Goal: Task Accomplishment & Management: Manage account settings

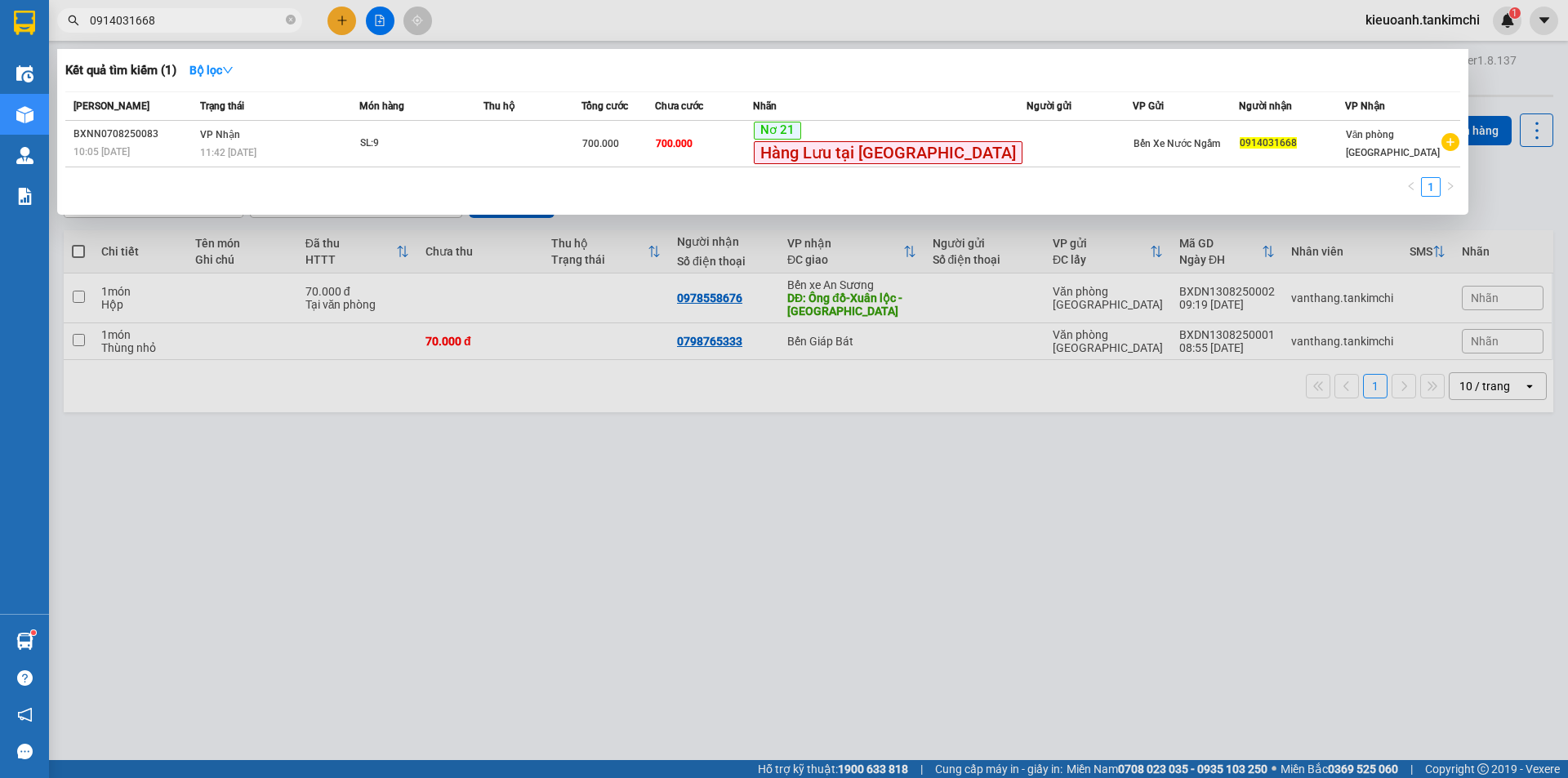
click at [287, 18] on icon "close-circle" at bounding box center [290, 19] width 10 height 10
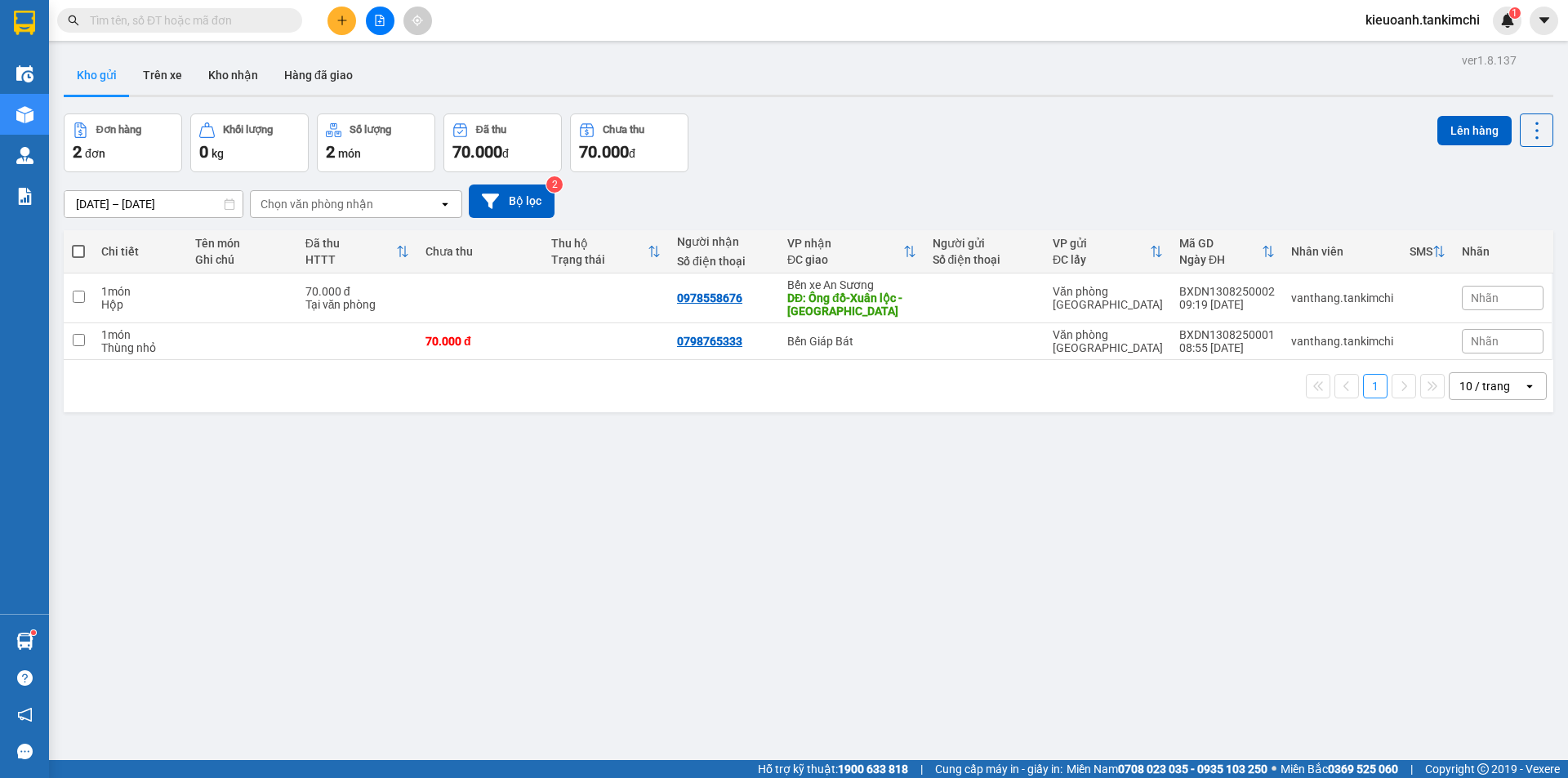
click at [249, 18] on input "text" at bounding box center [185, 19] width 193 height 17
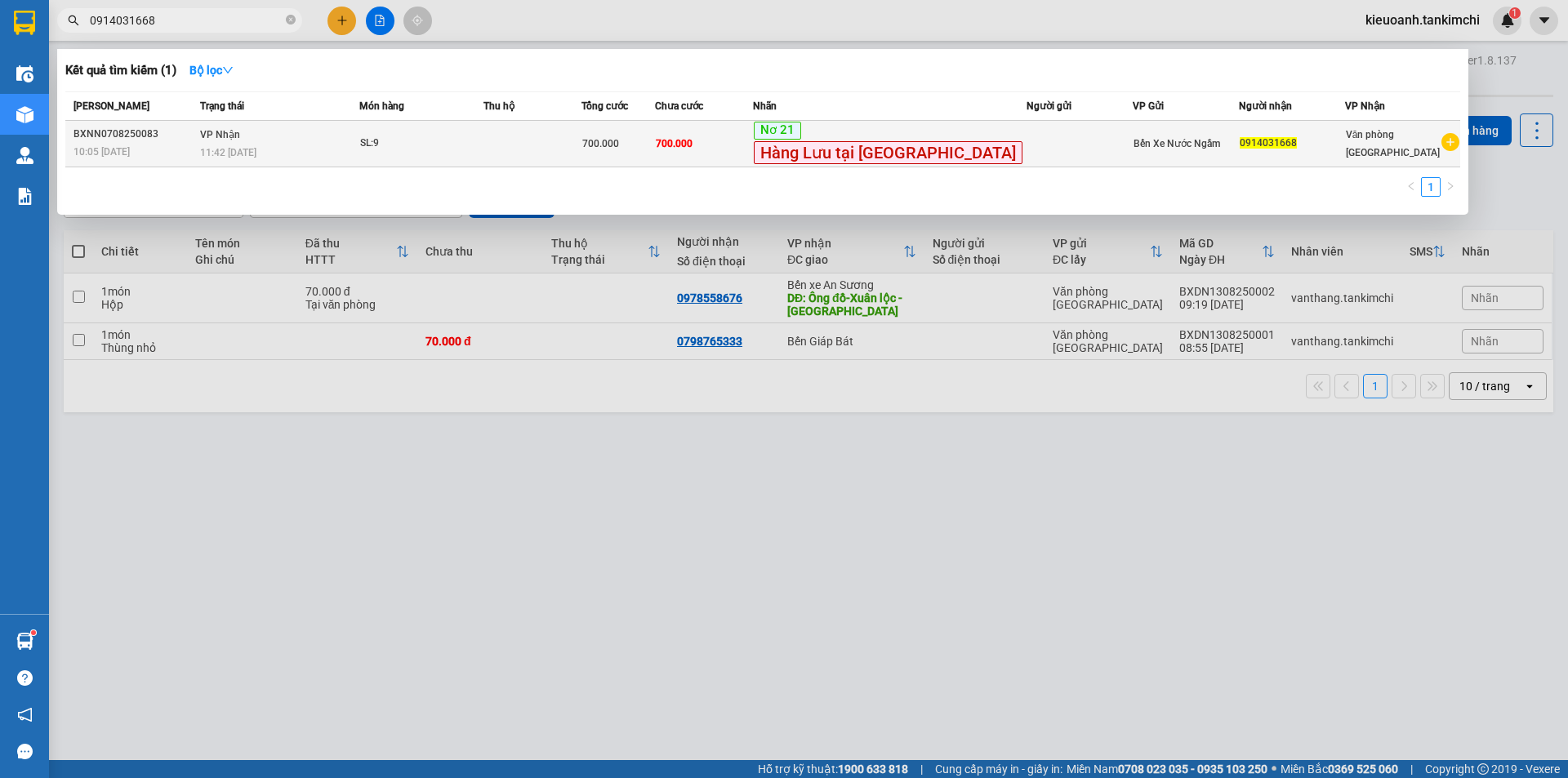
type input "0914031668"
click at [324, 155] on div "11:42 [DATE]" at bounding box center [279, 152] width 158 height 17
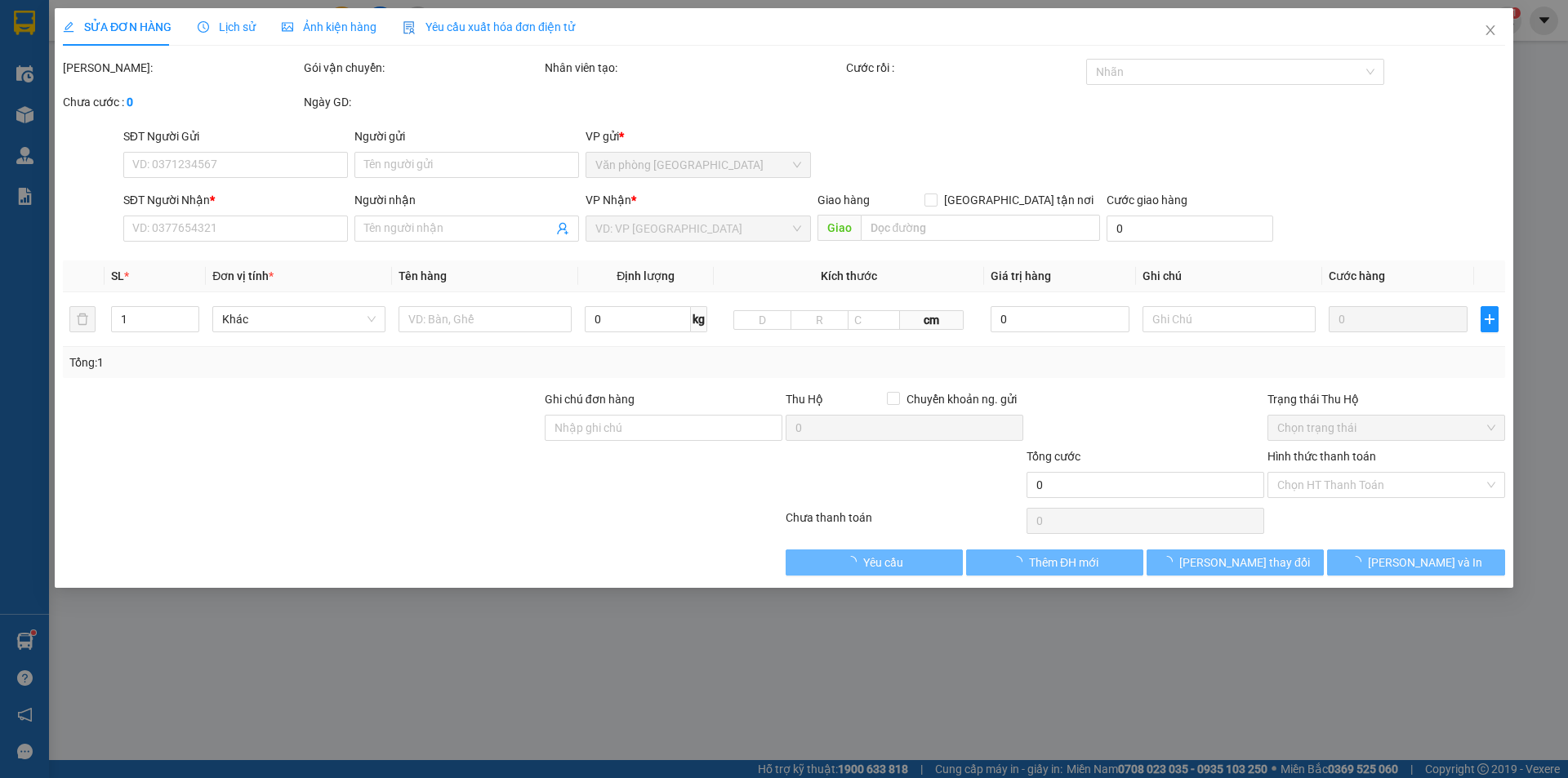
type input "0914031668"
type input "700.000"
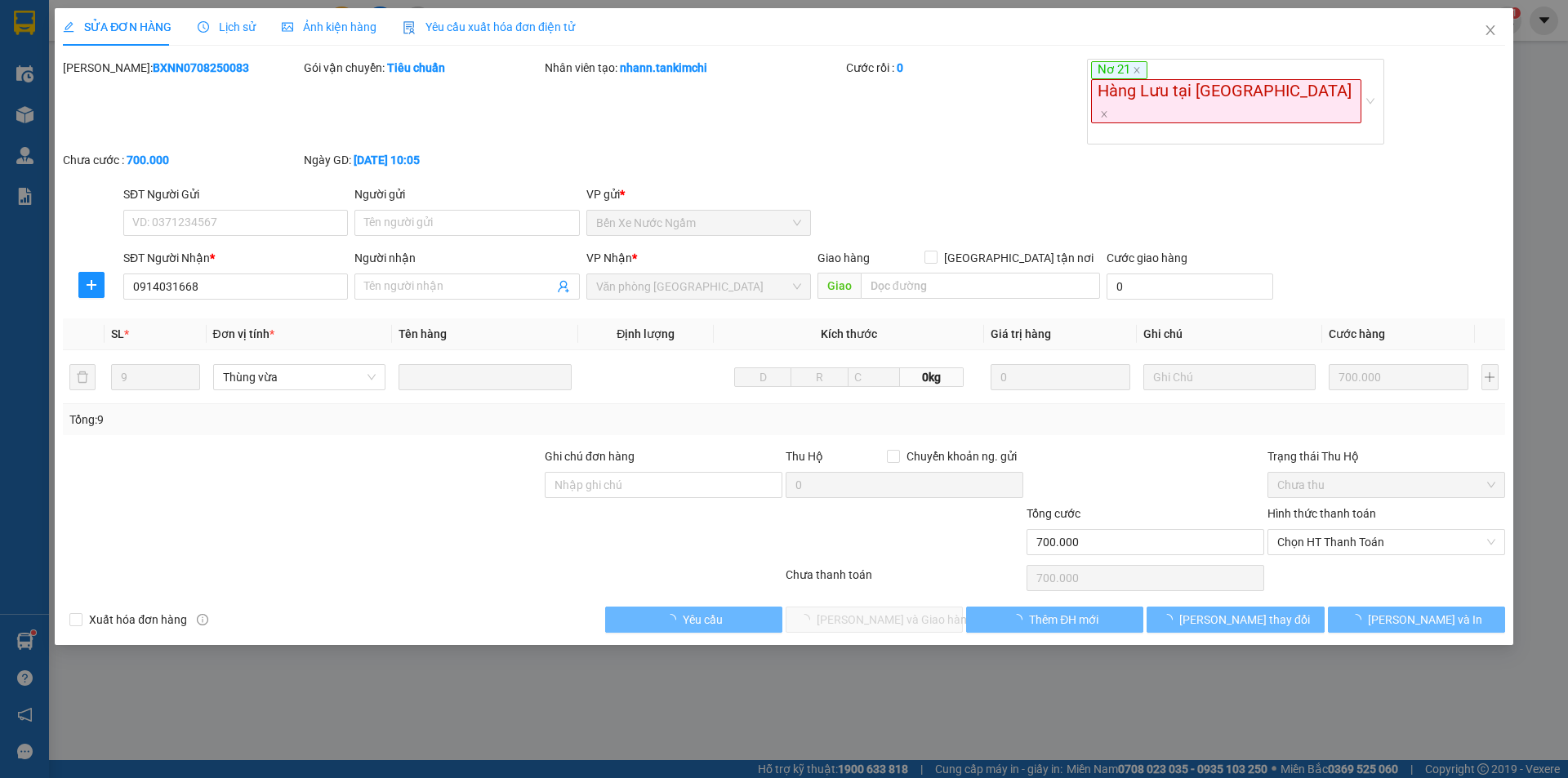
click at [240, 32] on span "Lịch sử" at bounding box center [226, 27] width 58 height 13
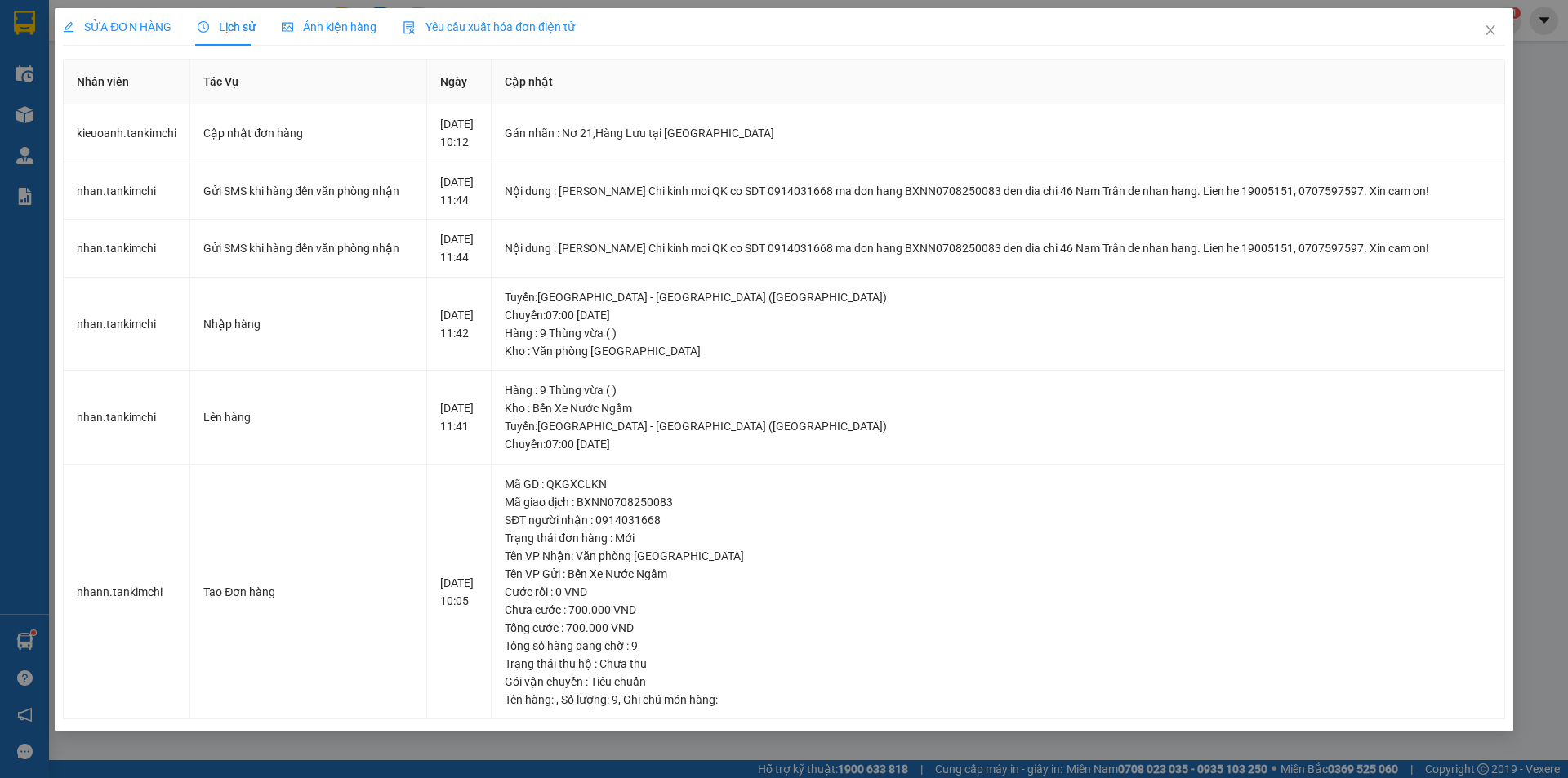
click at [1567, 151] on div "SỬA ĐƠN HÀNG Lịch sử Ảnh kiện hàng Yêu cầu xuất hóa đơn điện tử Total Paid Fee …" at bounding box center [784, 389] width 1568 height 778
click at [1486, 29] on icon "close" at bounding box center [1491, 30] width 13 height 13
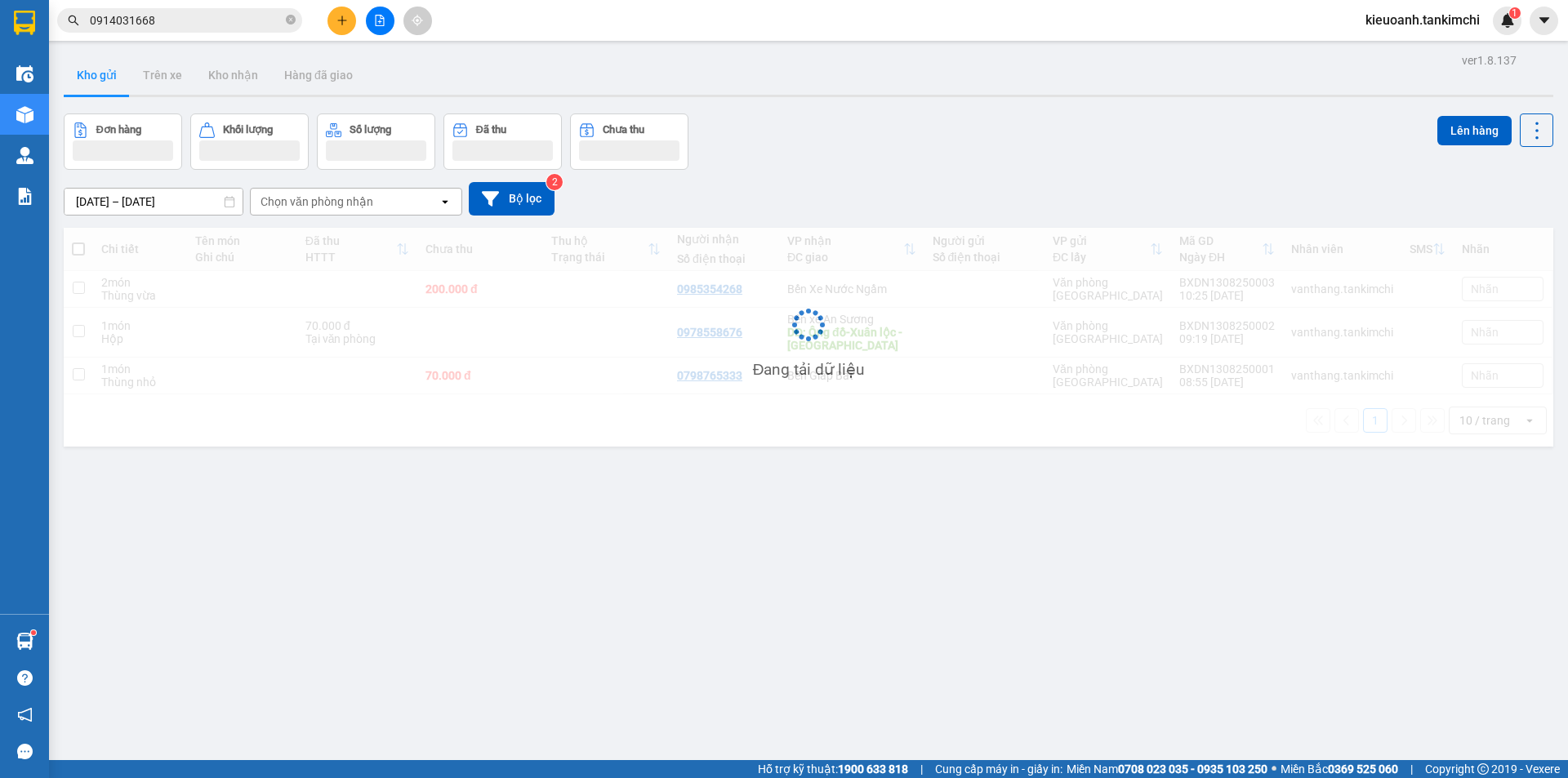
click at [242, 18] on input "0914031668" at bounding box center [185, 19] width 193 height 17
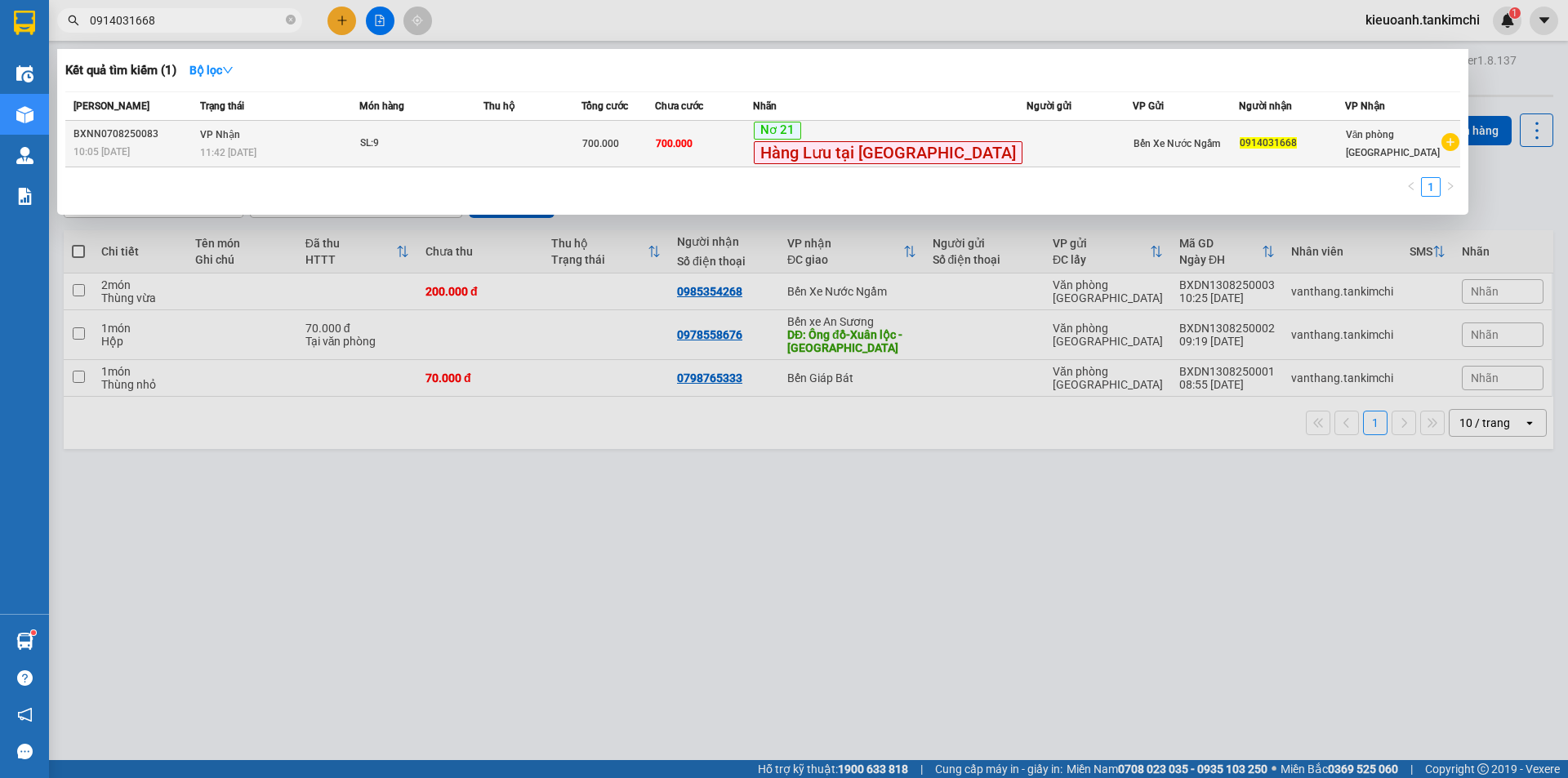
click at [483, 144] on span "SL: 9" at bounding box center [421, 143] width 123 height 17
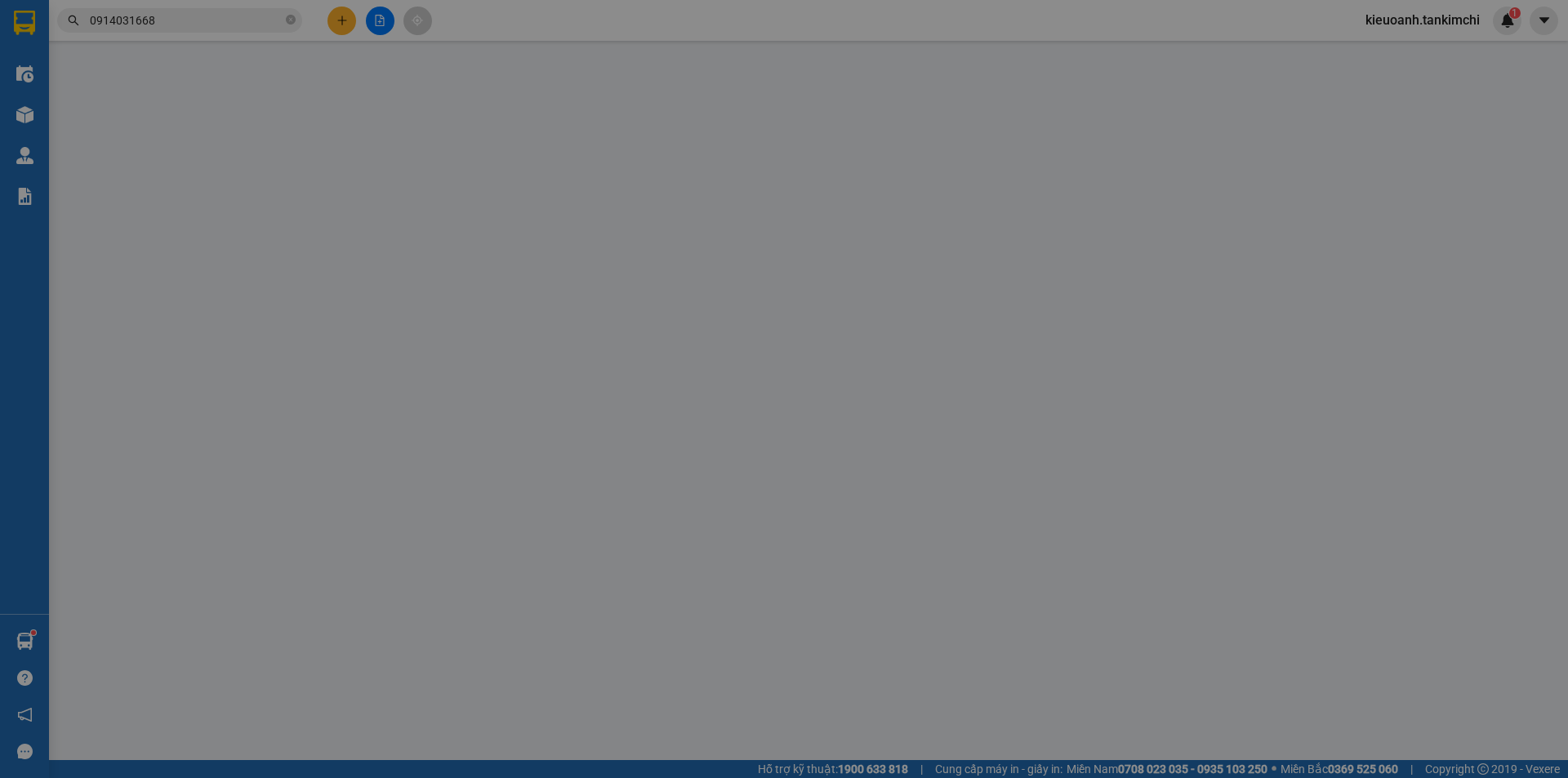
type input "0914031668"
type input "700.000"
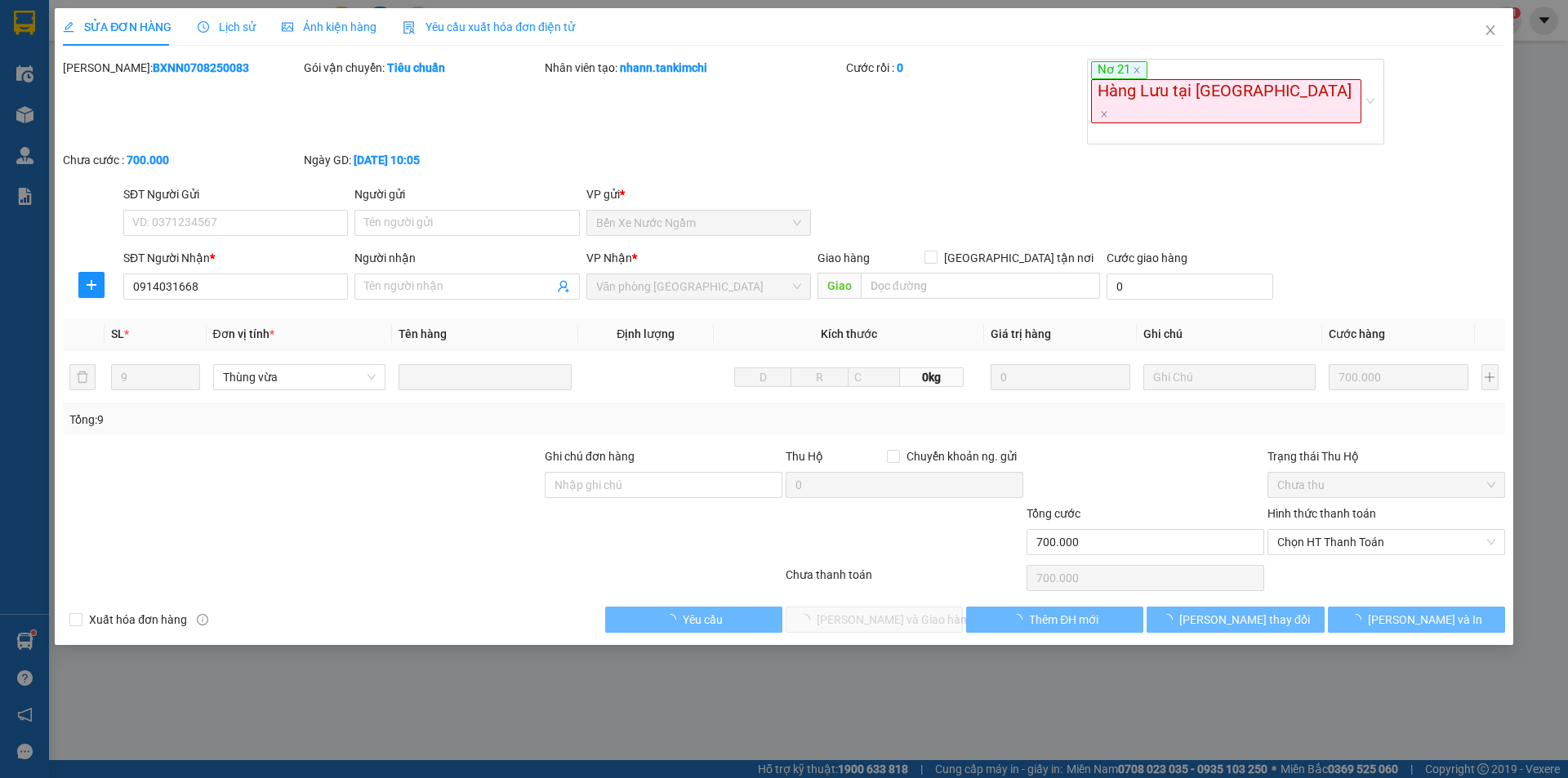
click at [234, 25] on span "Lịch sử" at bounding box center [226, 27] width 58 height 13
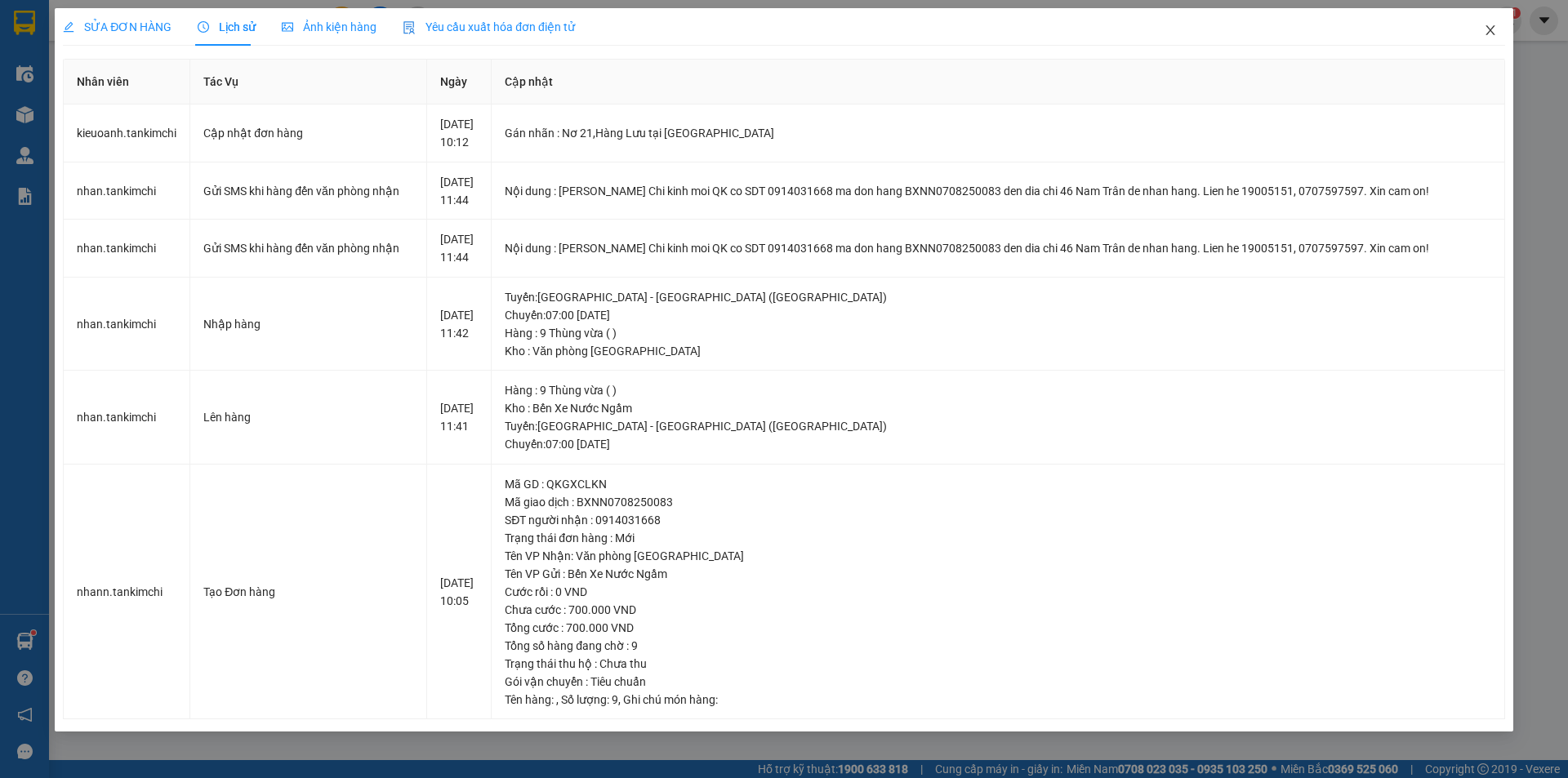
click at [1485, 32] on icon "close" at bounding box center [1491, 30] width 13 height 13
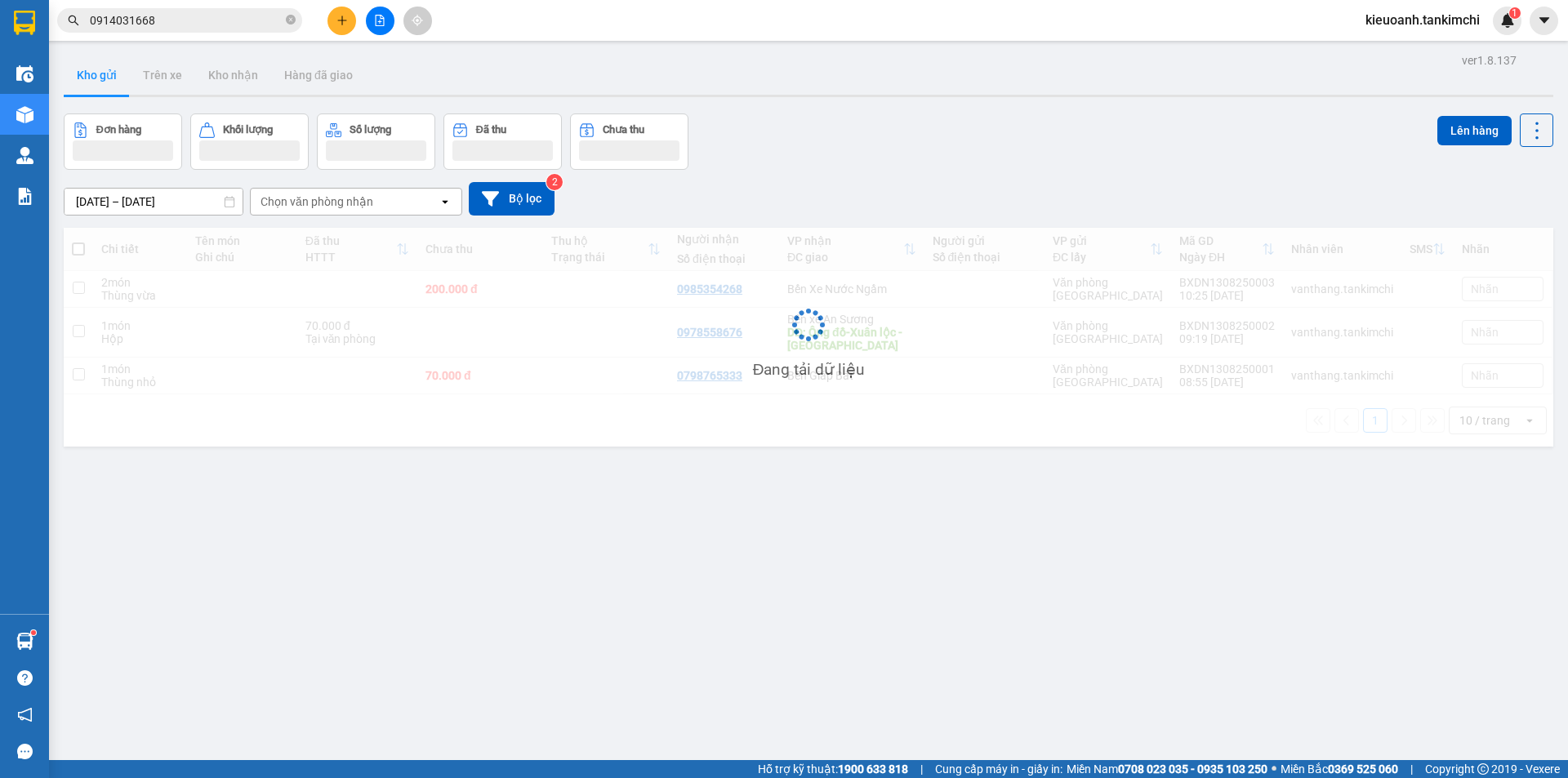
click at [220, 26] on input "0914031668" at bounding box center [185, 19] width 193 height 17
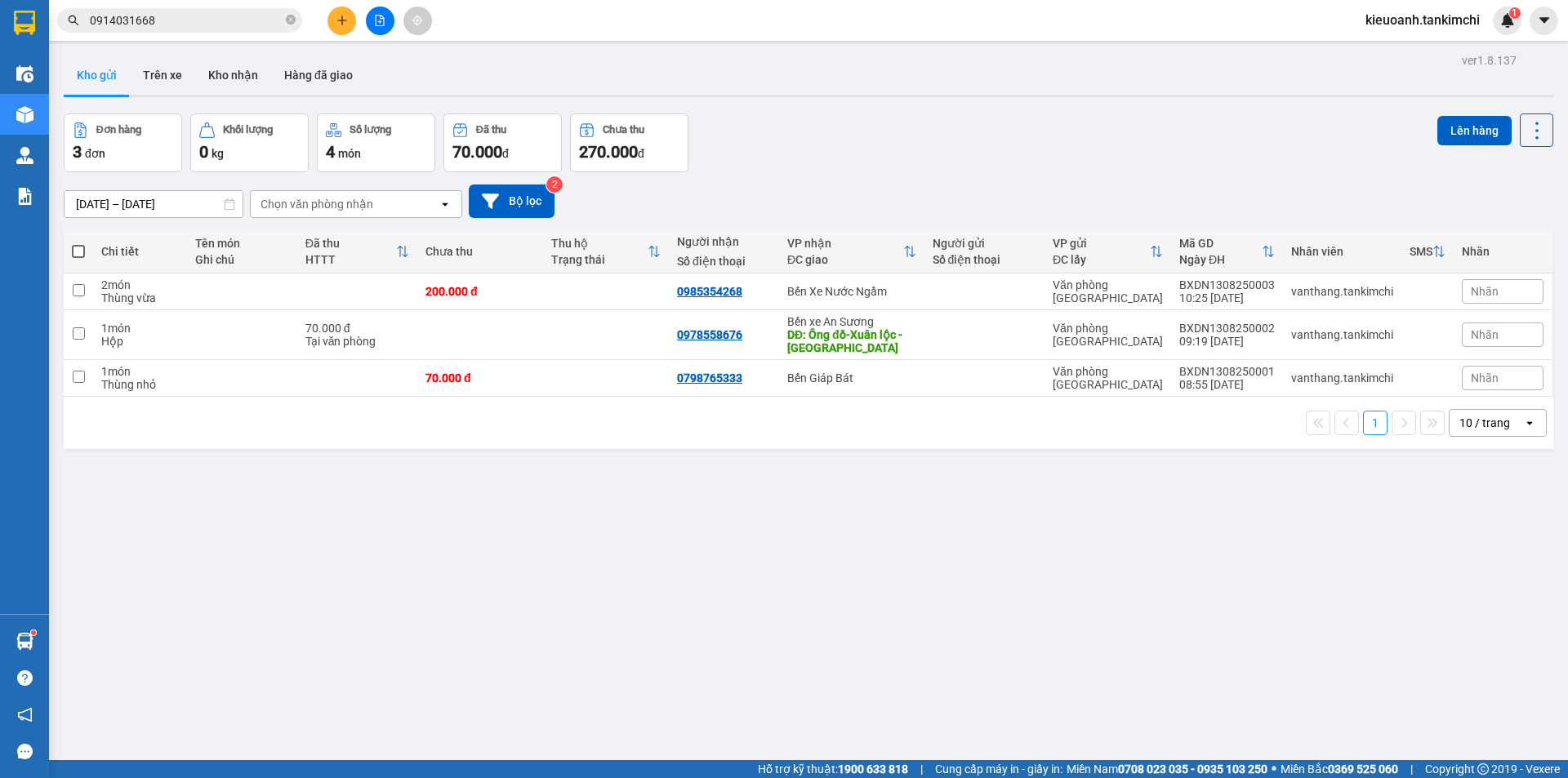
click at [220, 26] on input "0914031668" at bounding box center [185, 19] width 193 height 17
click at [219, 6] on div "Kết quả tìm kiếm ( 1 ) Bộ lọc Mã ĐH Trạng thái Món hàng Thu hộ Tổng cước Chưa c…" at bounding box center [159, 20] width 319 height 29
click at [188, 12] on input "0914031668" at bounding box center [185, 19] width 193 height 17
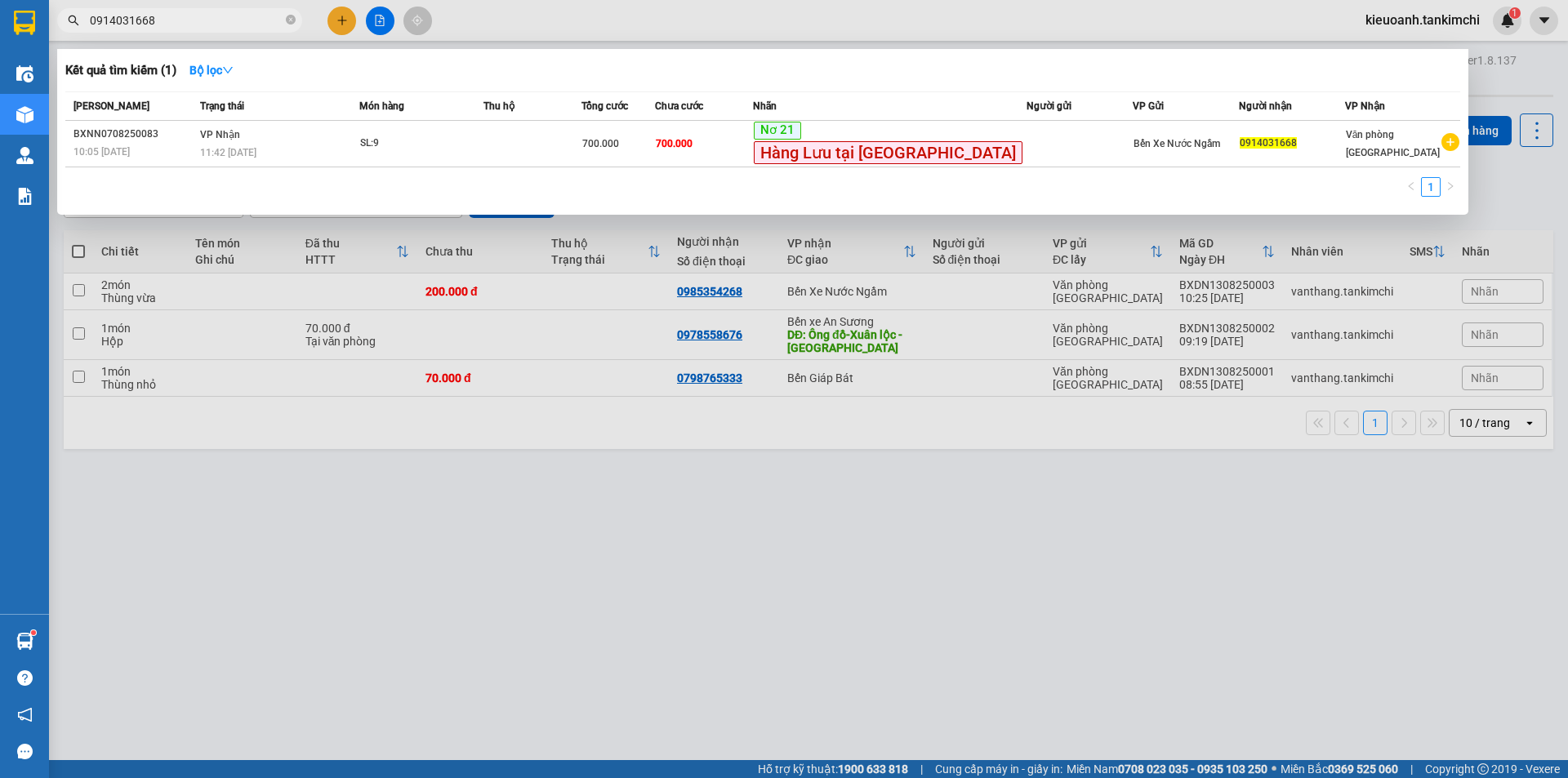
click at [188, 12] on input "0914031668" at bounding box center [185, 19] width 193 height 17
click at [176, 16] on input "0914031668" at bounding box center [185, 19] width 193 height 17
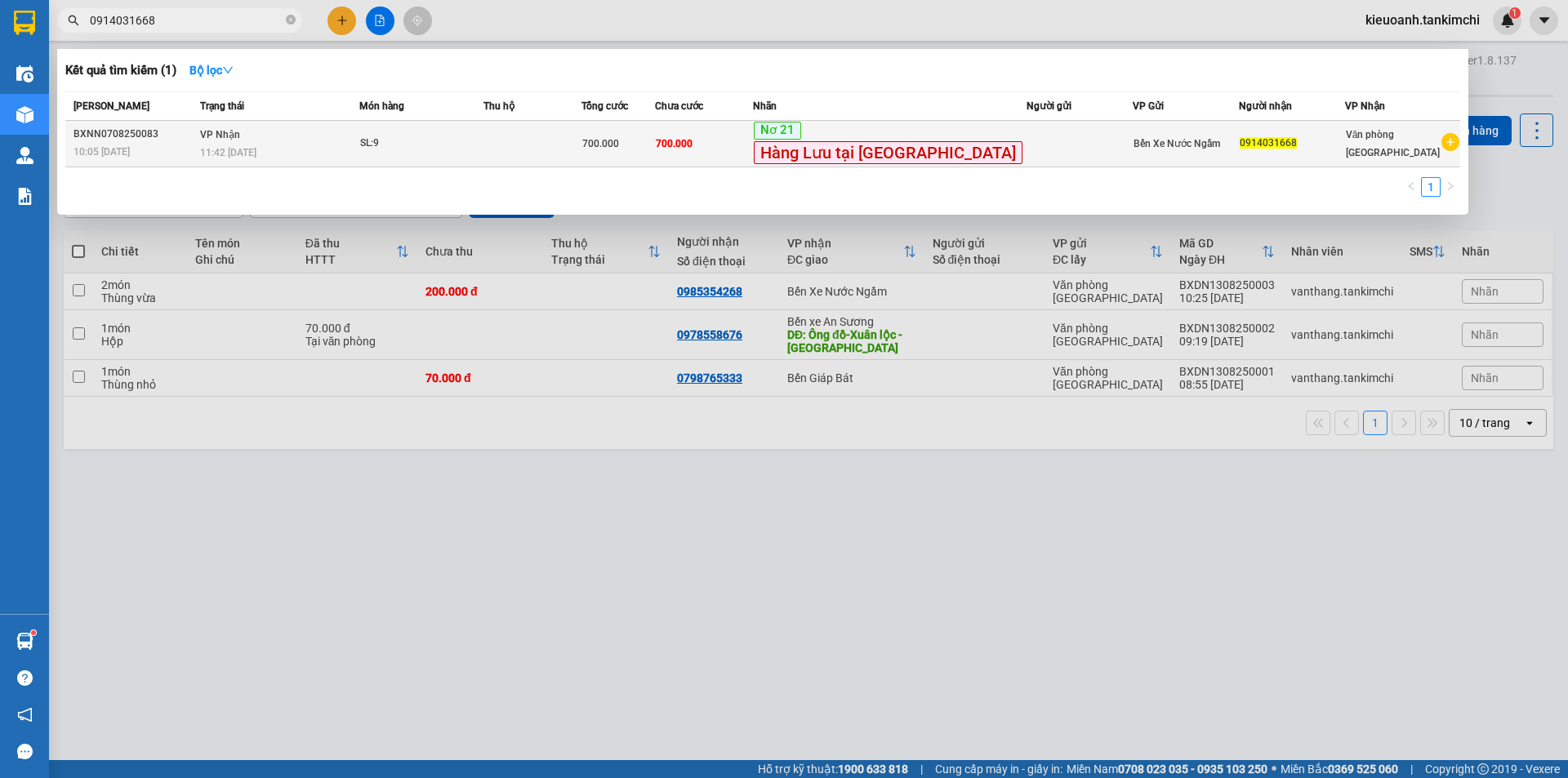
click at [303, 145] on div "11:42 [DATE]" at bounding box center [279, 152] width 158 height 17
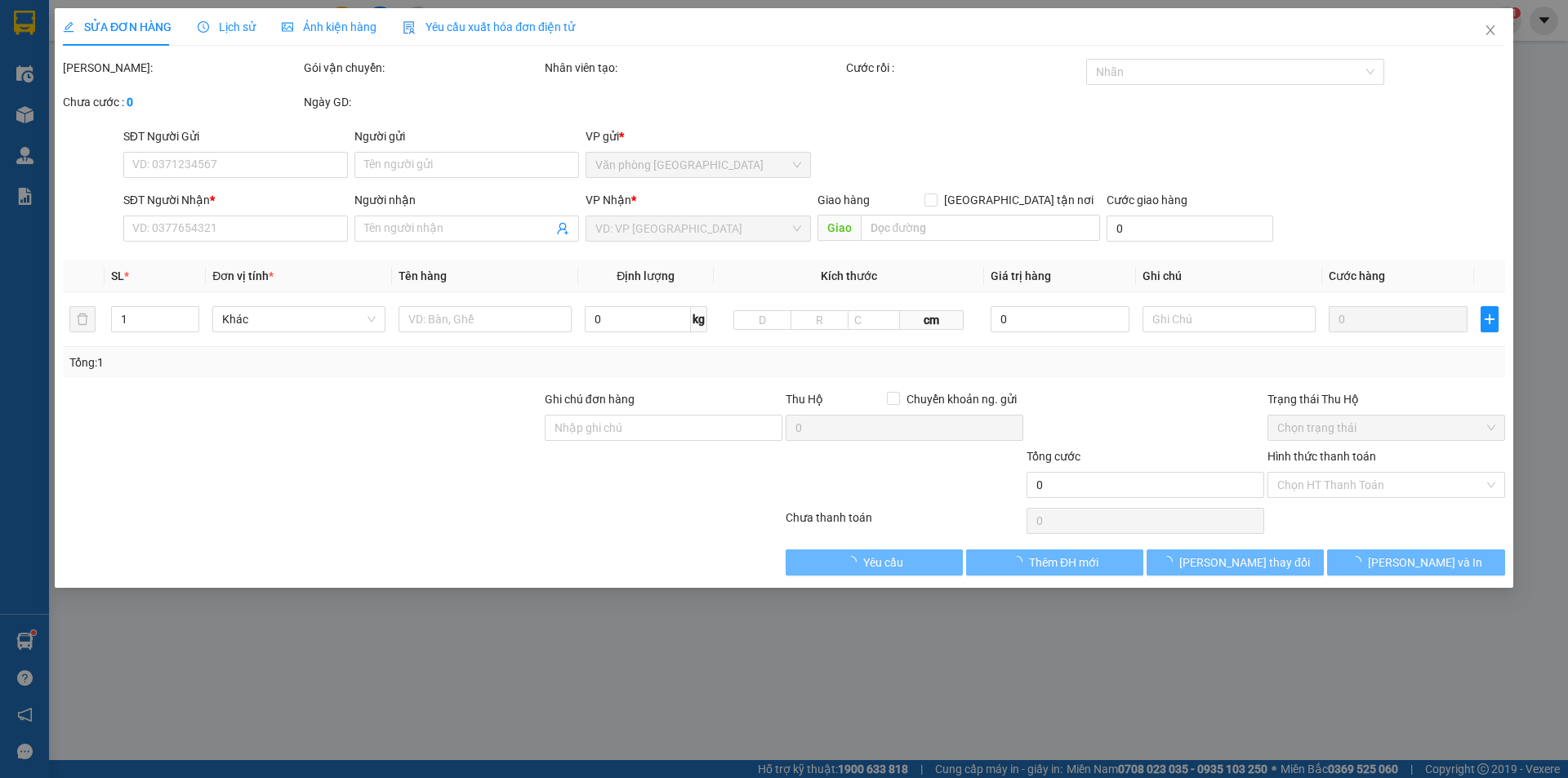
type input "0914031668"
type input "700.000"
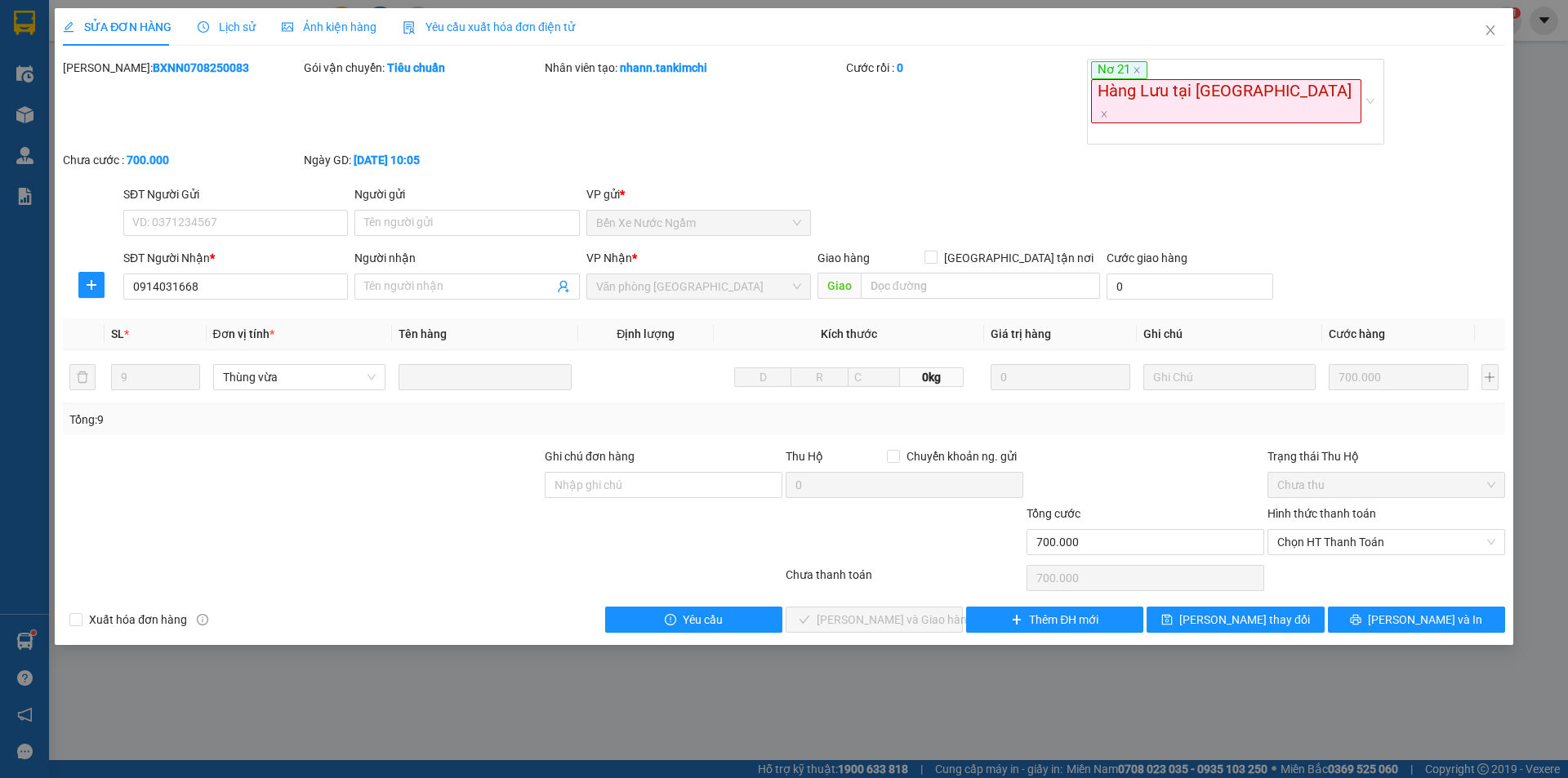
click at [238, 32] on span "Lịch sử" at bounding box center [226, 27] width 58 height 13
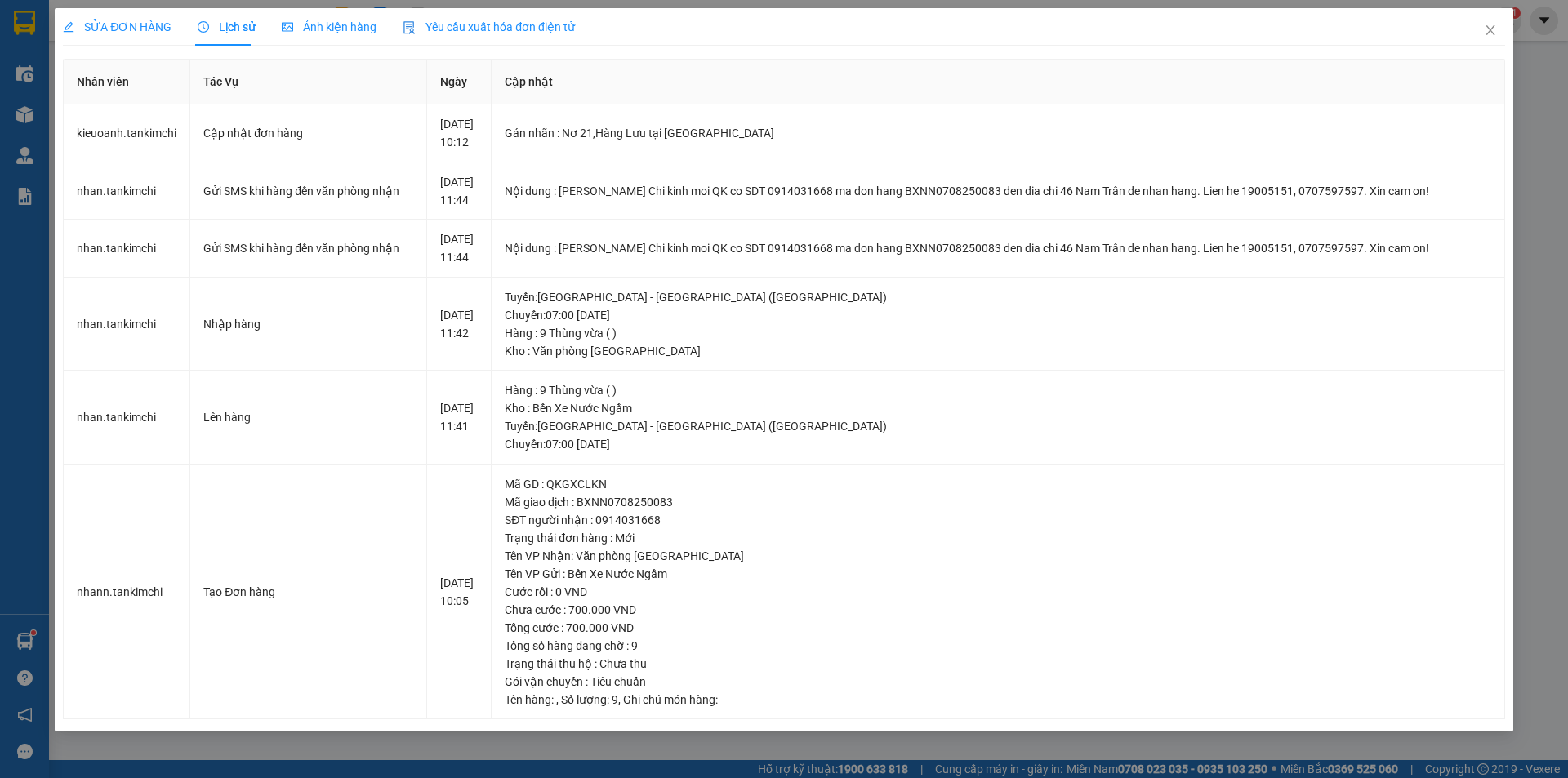
click at [1567, 142] on div "SỬA ĐƠN HÀNG Lịch sử Ảnh kiện hàng Yêu cầu xuất hóa đơn điện tử Total Paid Fee …" at bounding box center [784, 389] width 1568 height 778
click at [457, 176] on div "[DATE] 11:44" at bounding box center [459, 191] width 38 height 36
click at [425, 176] on td "Gửi SMS khi hàng đến văn phòng nhận" at bounding box center [309, 191] width 237 height 58
